Goal: Learn about a topic: Learn about a topic

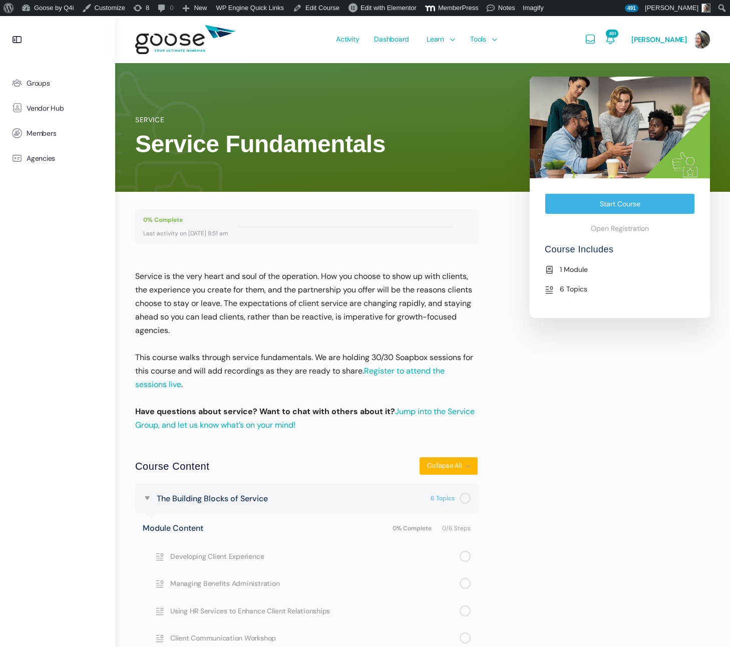
scroll to position [16, 0]
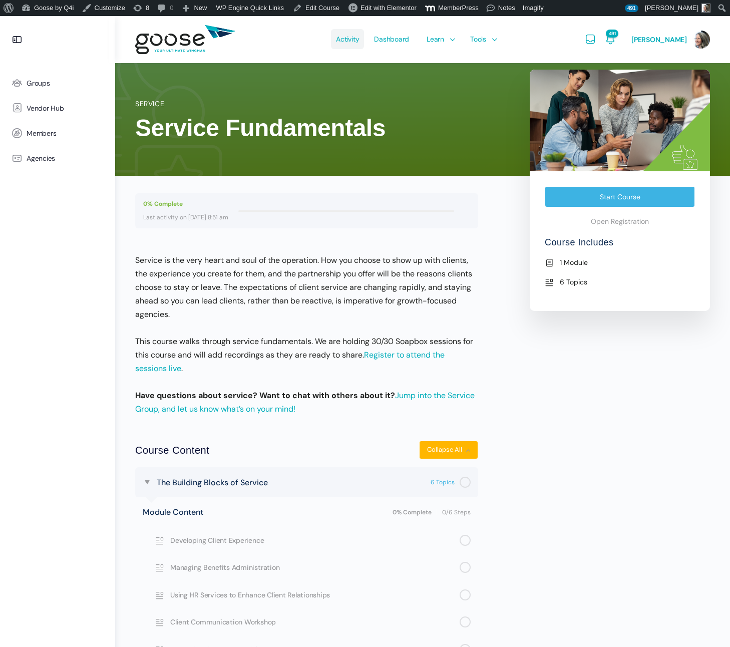
click at [349, 42] on span "Activity" at bounding box center [347, 39] width 23 height 47
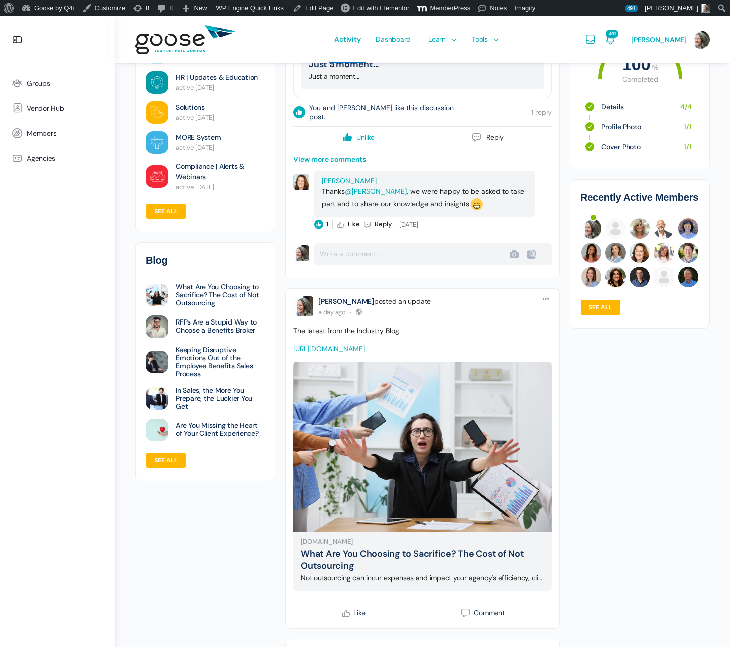
scroll to position [491, 0]
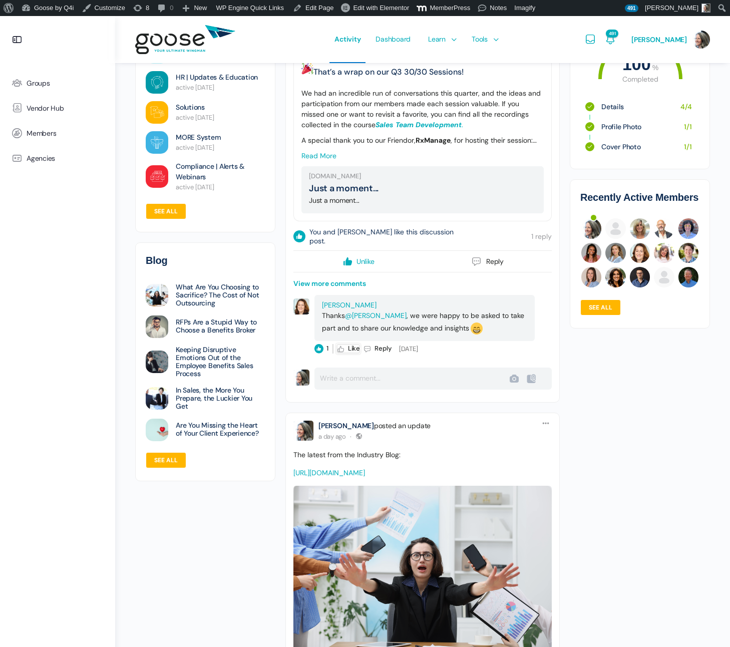
click at [341, 350] on icon at bounding box center [340, 348] width 9 height 9
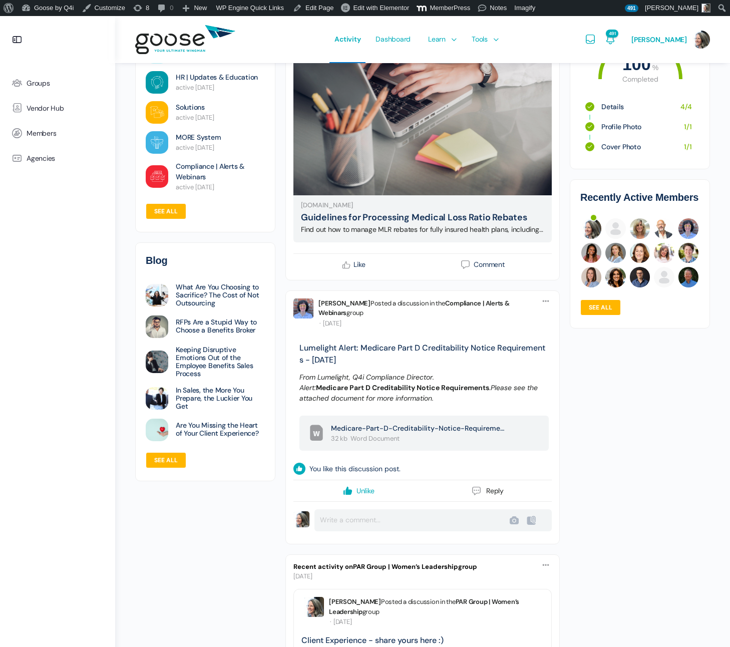
scroll to position [1301, 0]
